Goal: Information Seeking & Learning: Learn about a topic

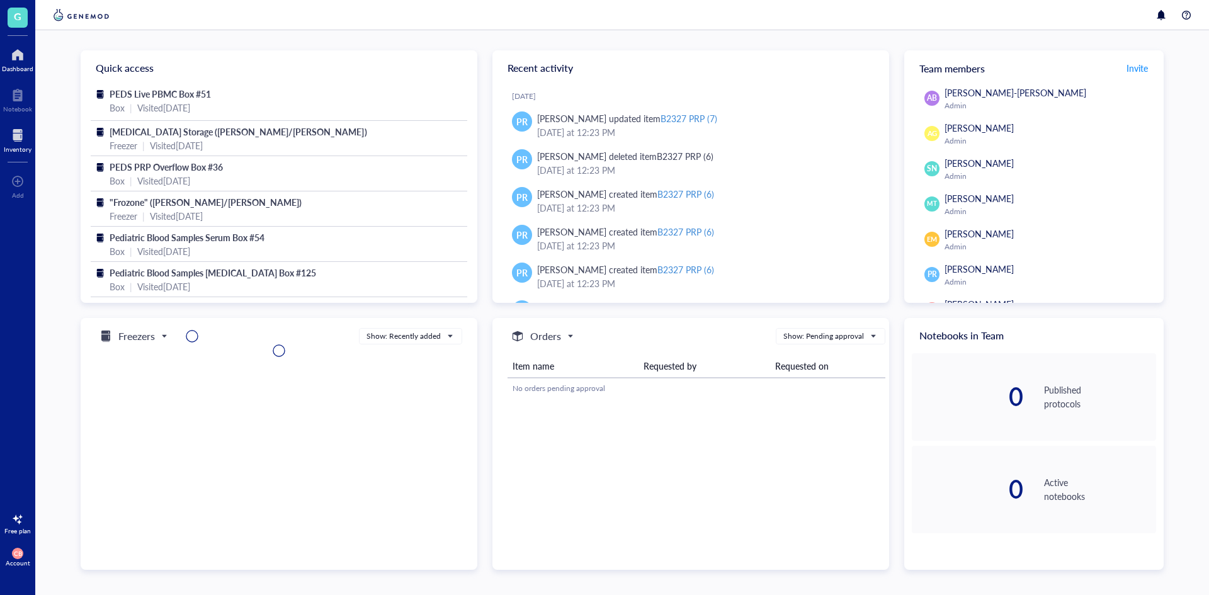
click at [20, 125] on div "Inventory" at bounding box center [17, 139] width 35 height 35
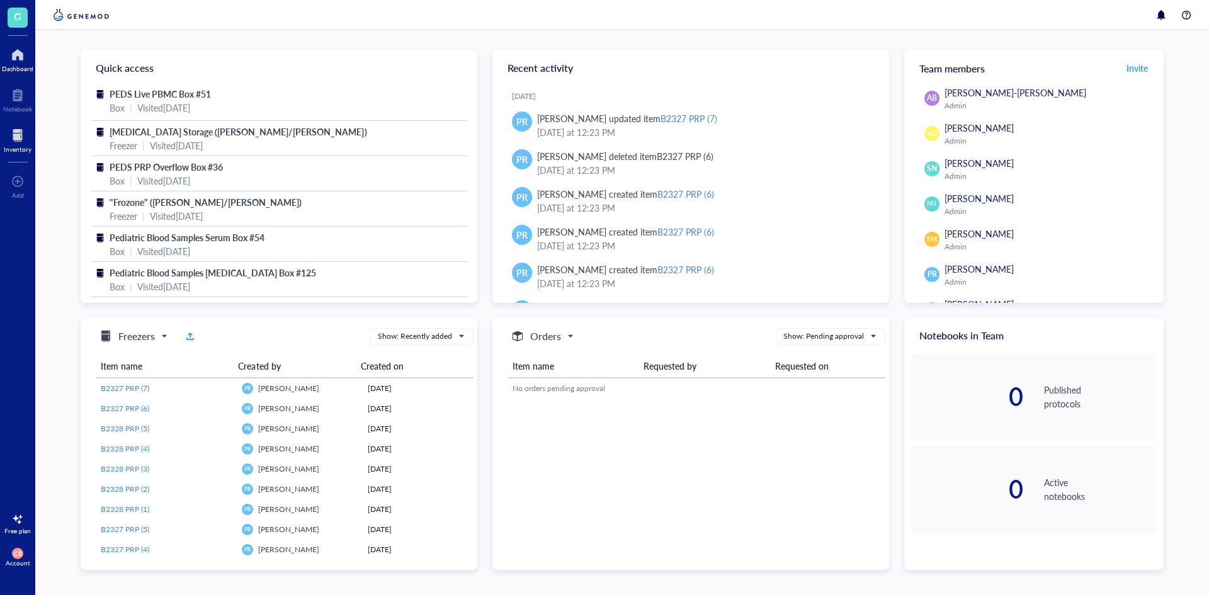
click at [11, 130] on div at bounding box center [18, 135] width 28 height 20
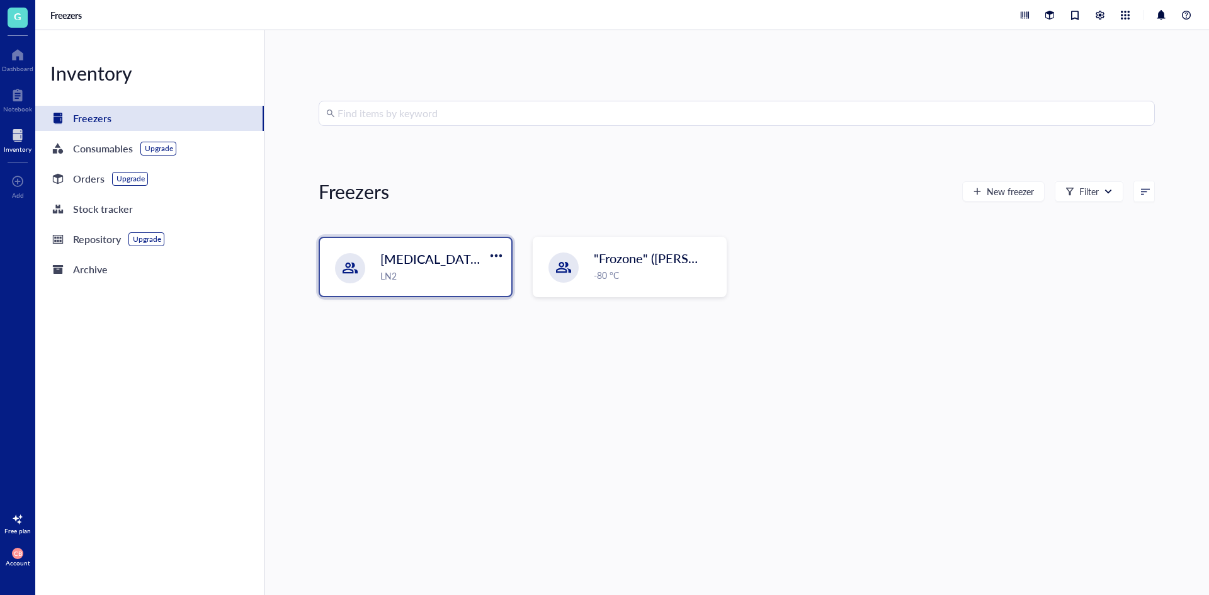
click at [391, 290] on div "[MEDICAL_DATA] Storage ([PERSON_NAME]/[PERSON_NAME]) LN2" at bounding box center [415, 267] width 191 height 58
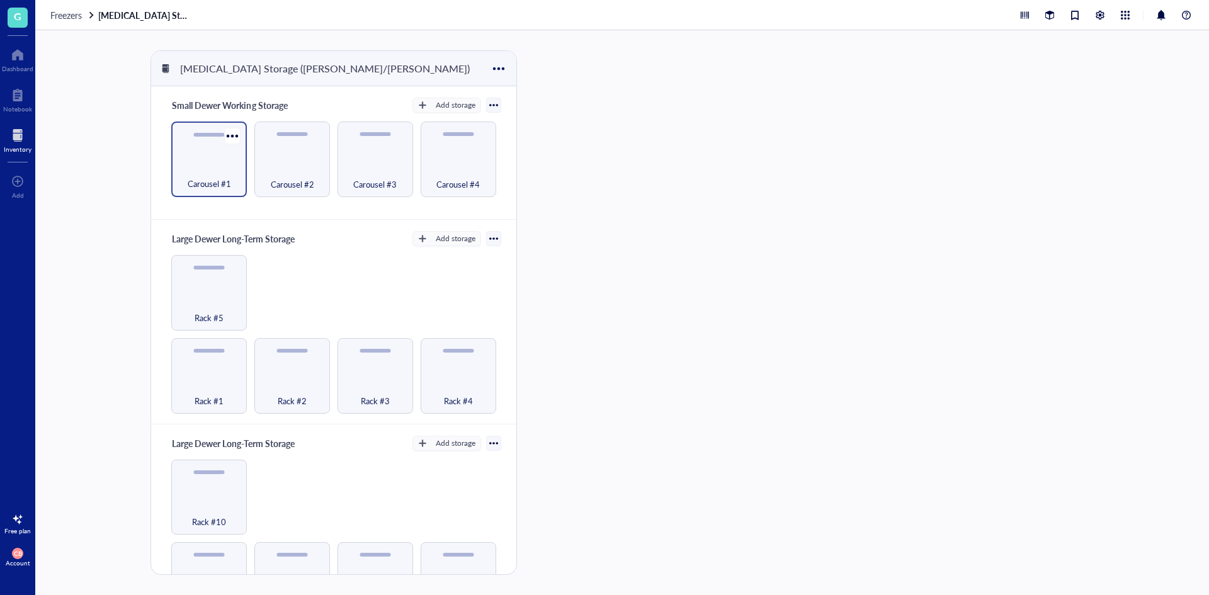
click at [241, 190] on div "Carousel #1" at bounding box center [209, 160] width 76 height 76
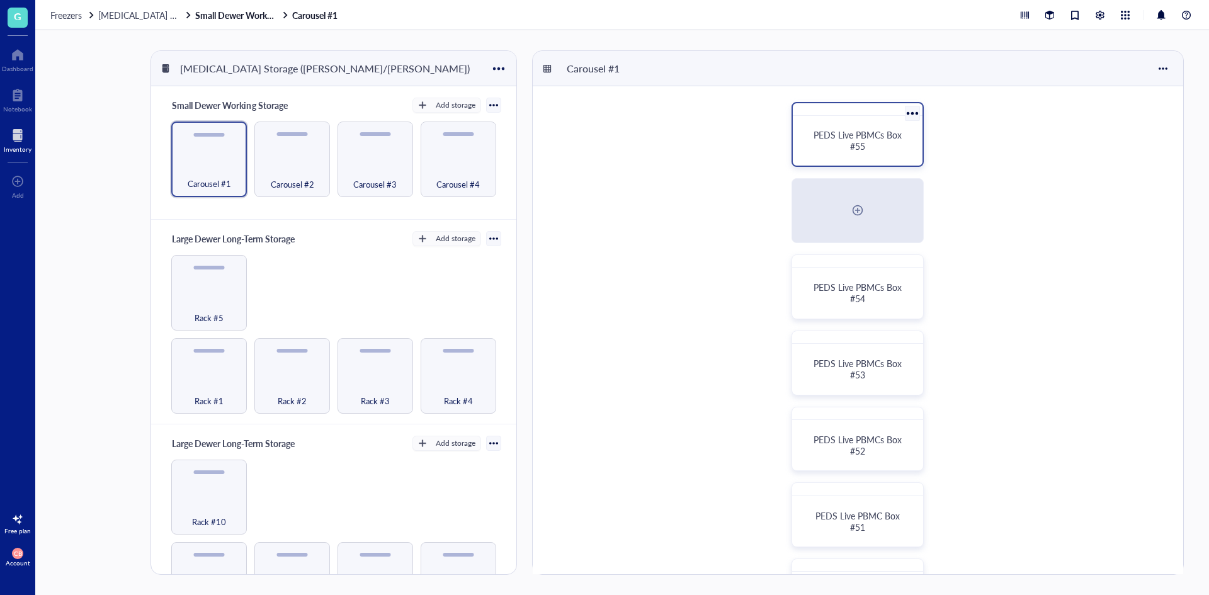
click at [853, 152] on div "PEDS Live PBMCs Box #55" at bounding box center [858, 141] width 120 height 40
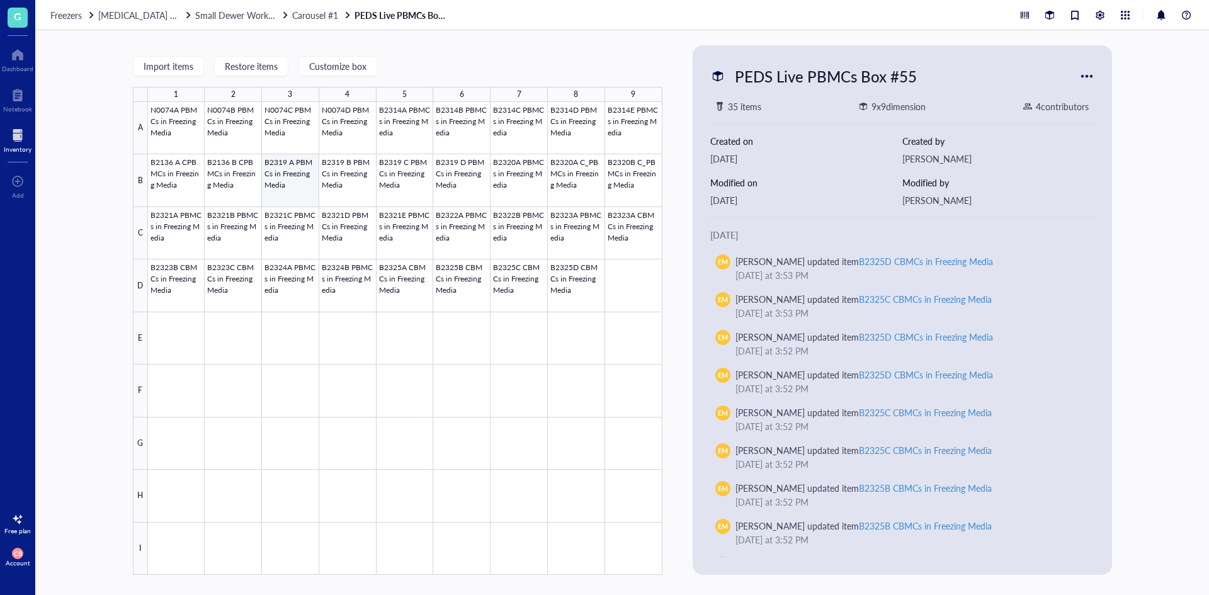
click at [302, 186] on div at bounding box center [405, 338] width 515 height 473
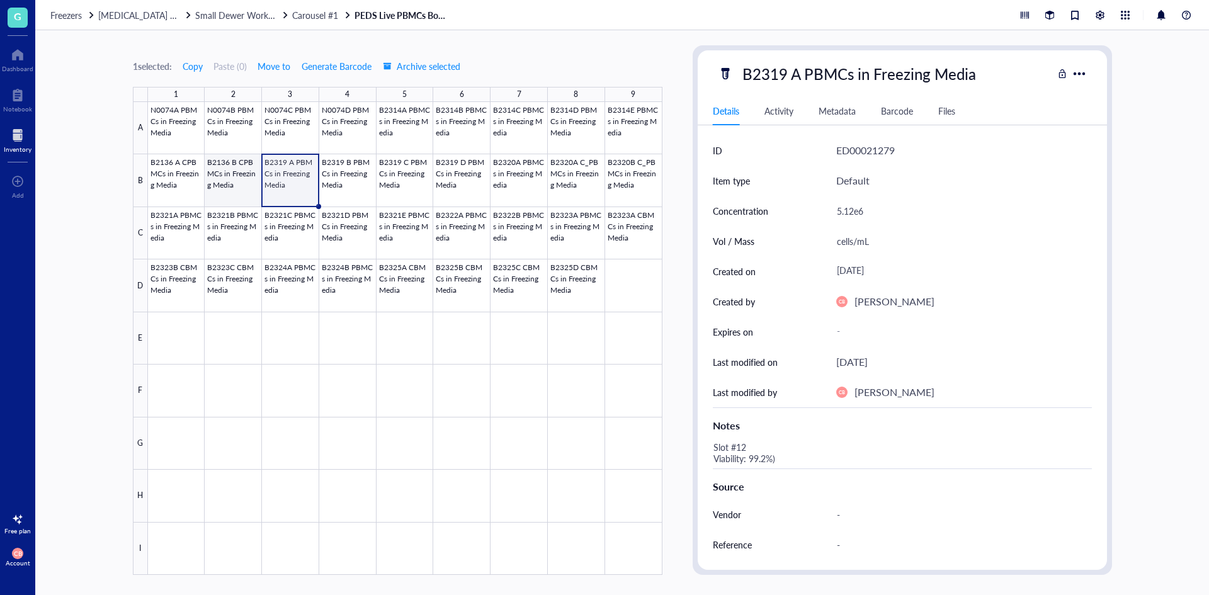
click at [243, 180] on div at bounding box center [405, 338] width 515 height 473
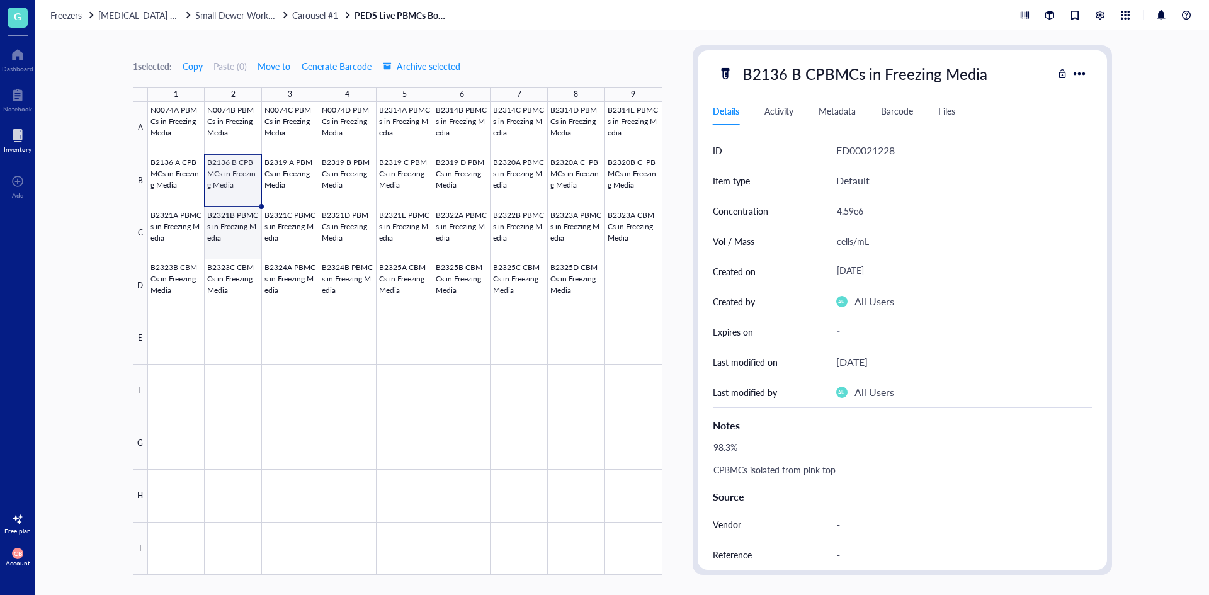
click at [184, 188] on div at bounding box center [405, 338] width 515 height 473
click at [231, 176] on div at bounding box center [405, 338] width 515 height 473
click at [180, 186] on div at bounding box center [405, 338] width 515 height 473
click at [677, 213] on div "1 selected: Copy Paste ( 0 ) Move to Generate Barcode Archive selected 1 2 3 4 …" at bounding box center [622, 312] width 1174 height 565
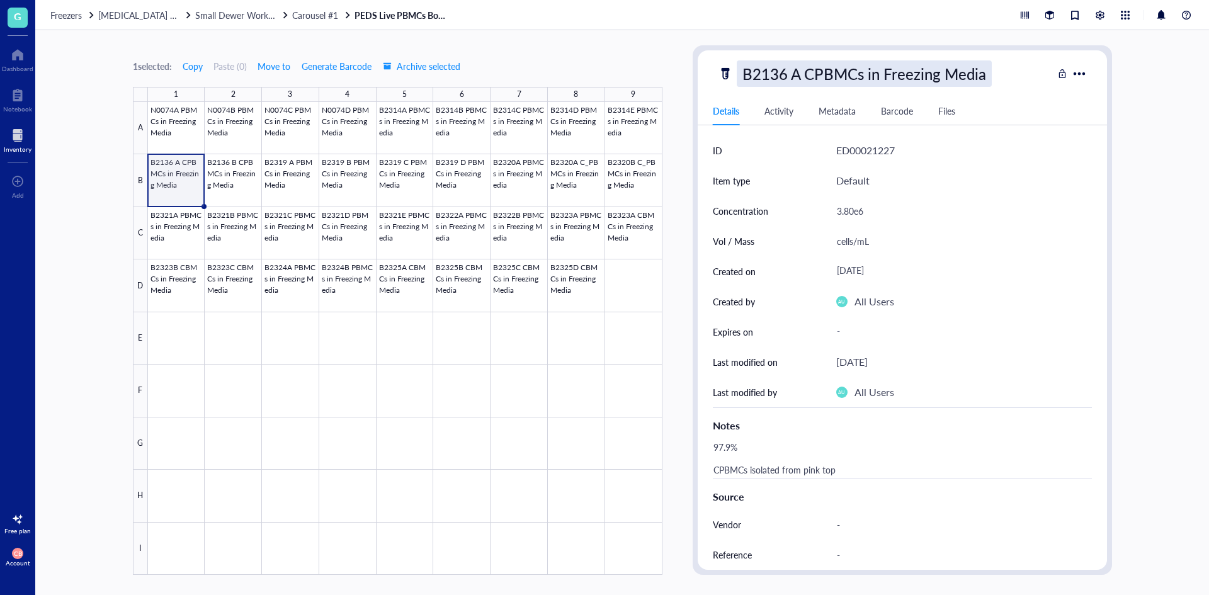
click at [776, 74] on div "B2136 A CPBMCs in Freezing Media" at bounding box center [864, 73] width 255 height 26
click at [785, 75] on input "B2136 A CPBMCs in Freezing Media" at bounding box center [888, 73] width 300 height 25
drag, startPoint x: 777, startPoint y: 75, endPoint x: 763, endPoint y: 70, distance: 14.7
click at [762, 74] on input "B2136 A CPBMCs in Freezing Media" at bounding box center [888, 73] width 300 height 25
type input "B2316 A CPBMCs in Freezing Media"
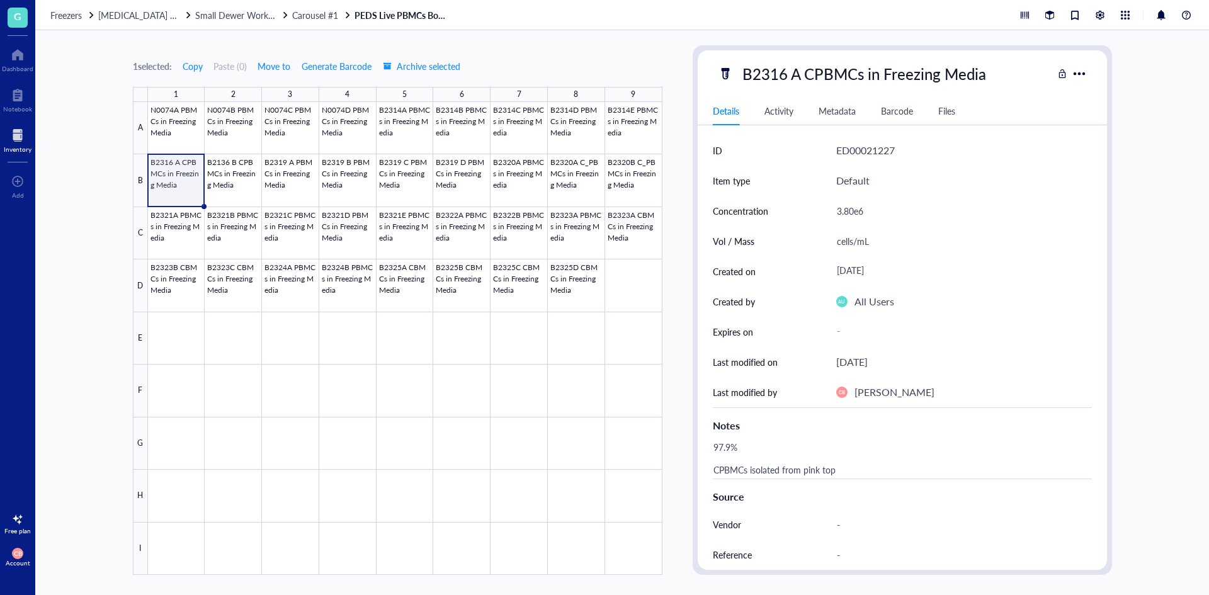
click at [215, 187] on div at bounding box center [405, 338] width 515 height 473
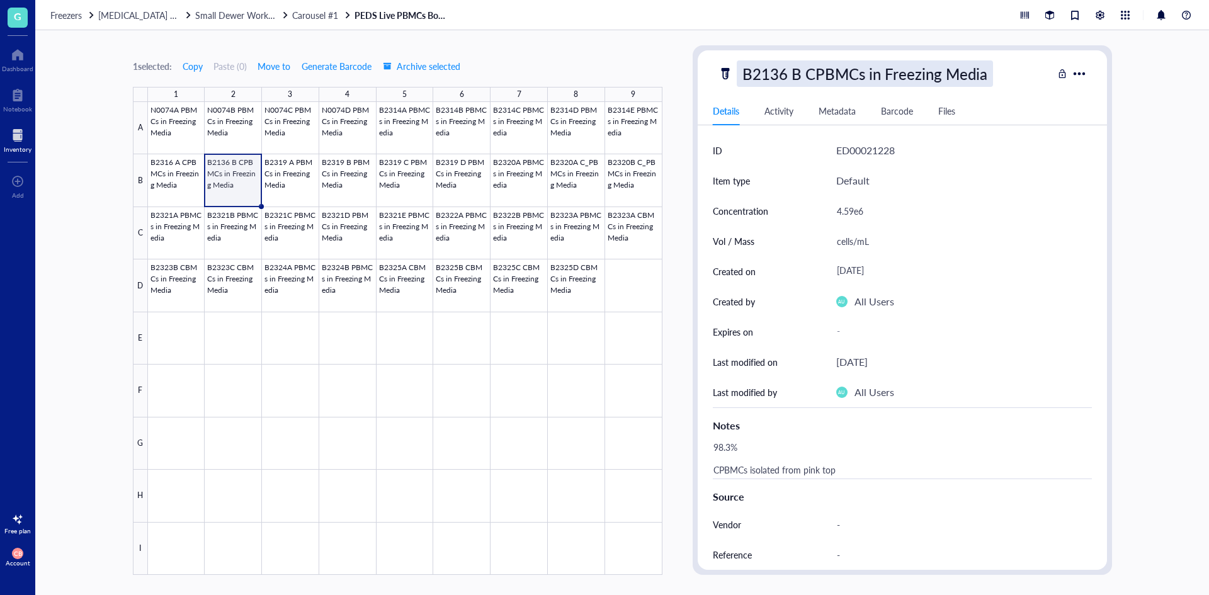
click at [758, 66] on div "B2136 B CPBMCs in Freezing Media" at bounding box center [865, 73] width 256 height 26
drag, startPoint x: 777, startPoint y: 71, endPoint x: 762, endPoint y: 74, distance: 14.8
click at [762, 74] on input "B2136 B CPBMCs in Freezing Media" at bounding box center [892, 73] width 309 height 25
type input "B2316 B CPBMCs in Freezing Media"
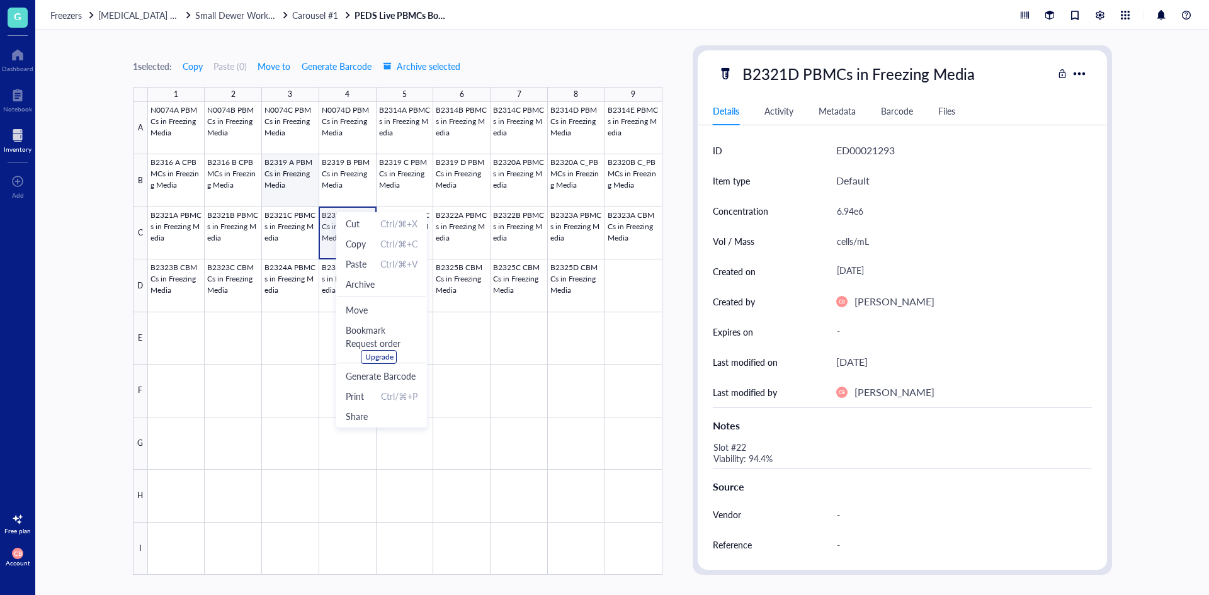
click at [309, 185] on div at bounding box center [405, 338] width 515 height 473
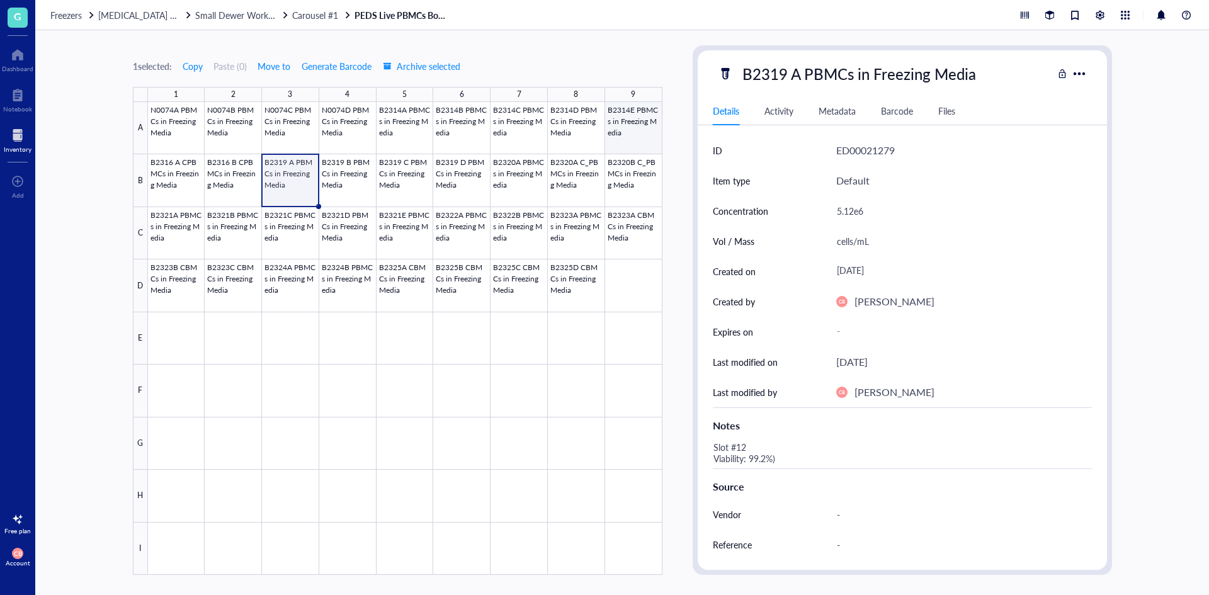
click at [646, 123] on div at bounding box center [405, 338] width 515 height 473
click at [172, 169] on div at bounding box center [405, 338] width 515 height 473
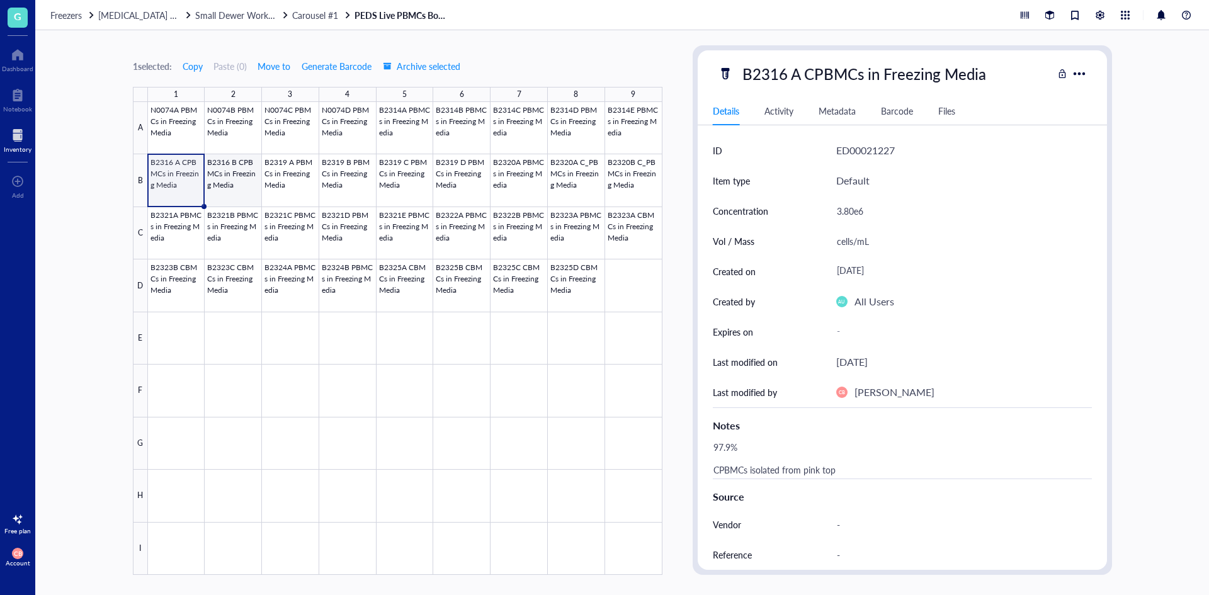
click at [212, 177] on div at bounding box center [405, 338] width 515 height 473
click at [877, 307] on div "All Users" at bounding box center [875, 301] width 40 height 16
click at [1079, 76] on div at bounding box center [1079, 73] width 18 height 18
click at [1012, 100] on div "Details Activity Metadata Barcode Files" at bounding box center [902, 111] width 409 height 28
click at [951, 106] on div "Files" at bounding box center [946, 111] width 17 height 14
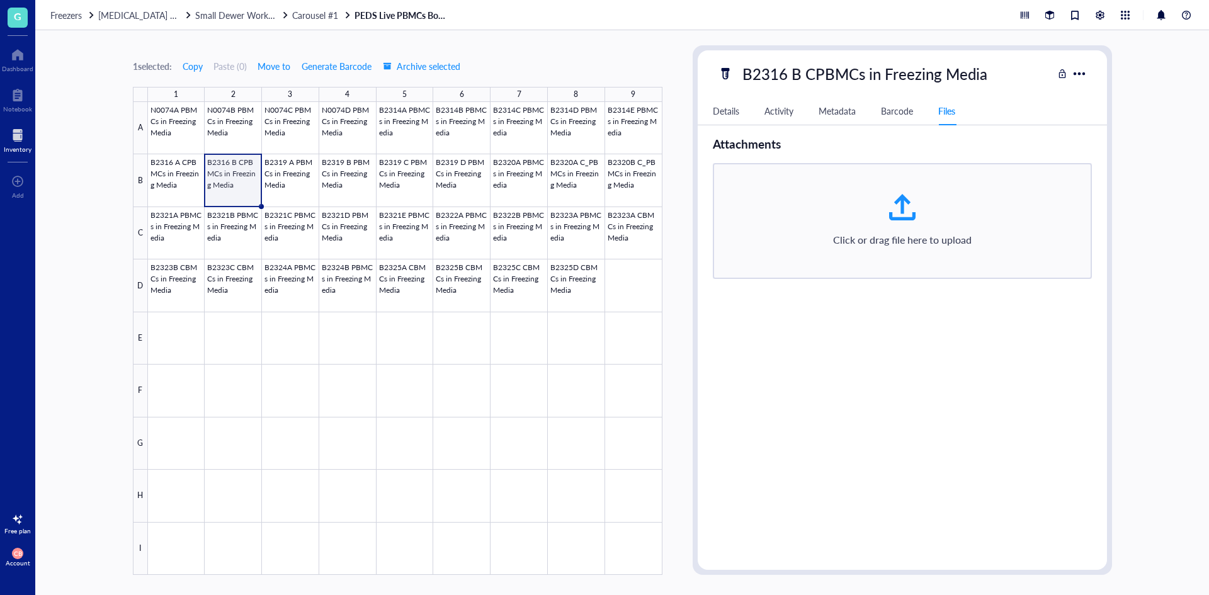
click at [836, 108] on div "Metadata" at bounding box center [837, 111] width 37 height 14
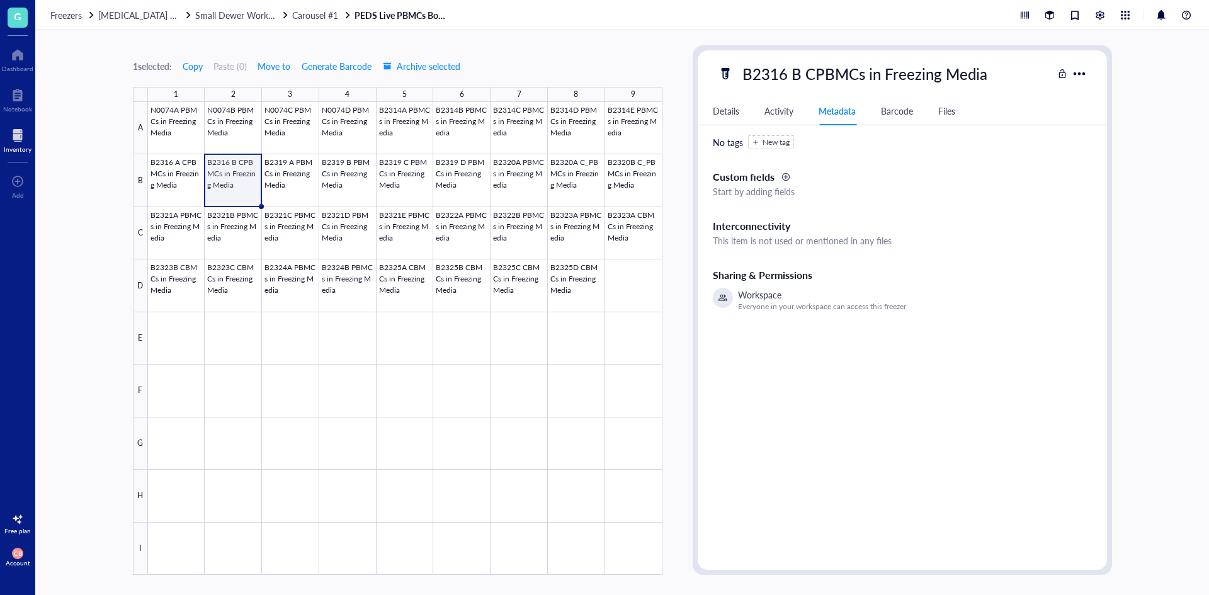
click at [781, 113] on div "Activity" at bounding box center [779, 111] width 29 height 14
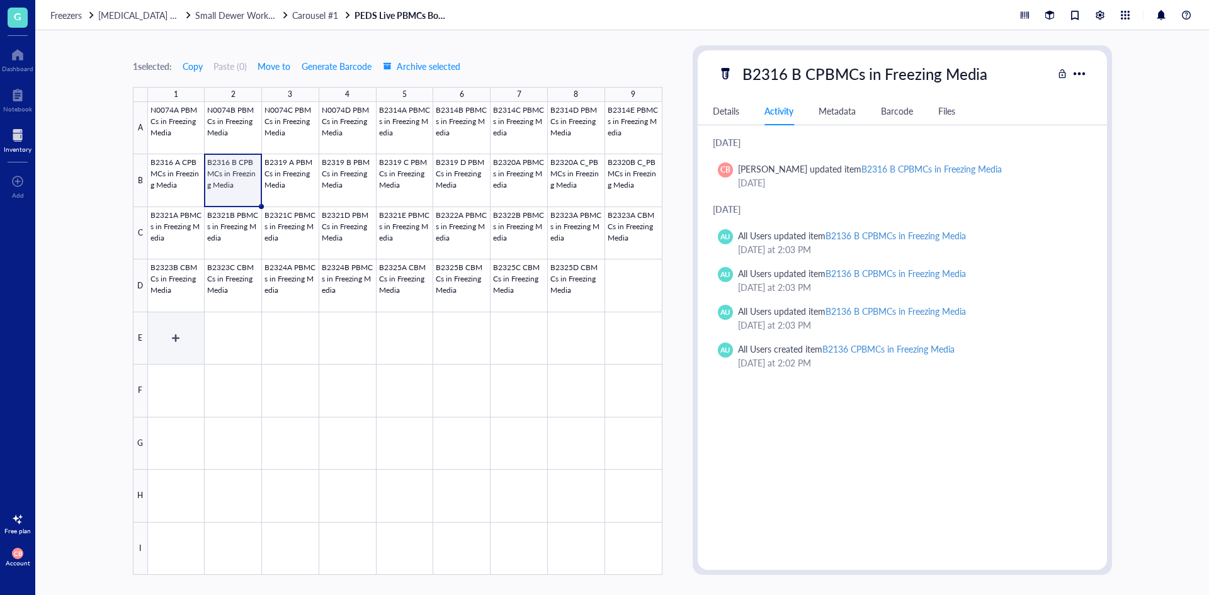
click at [180, 329] on div at bounding box center [405, 338] width 515 height 473
